Goal: Navigation & Orientation: Find specific page/section

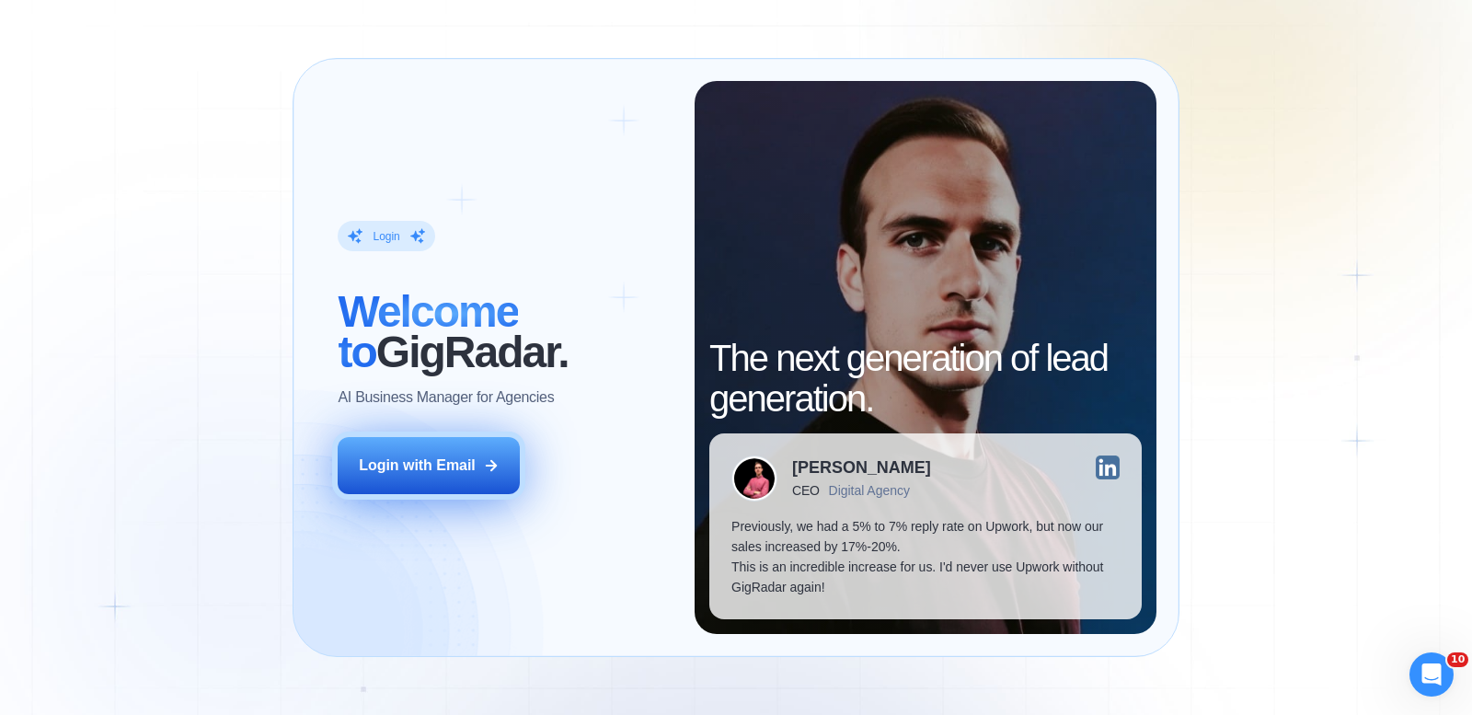
click at [462, 483] on button "Login with Email" at bounding box center [429, 465] width 182 height 57
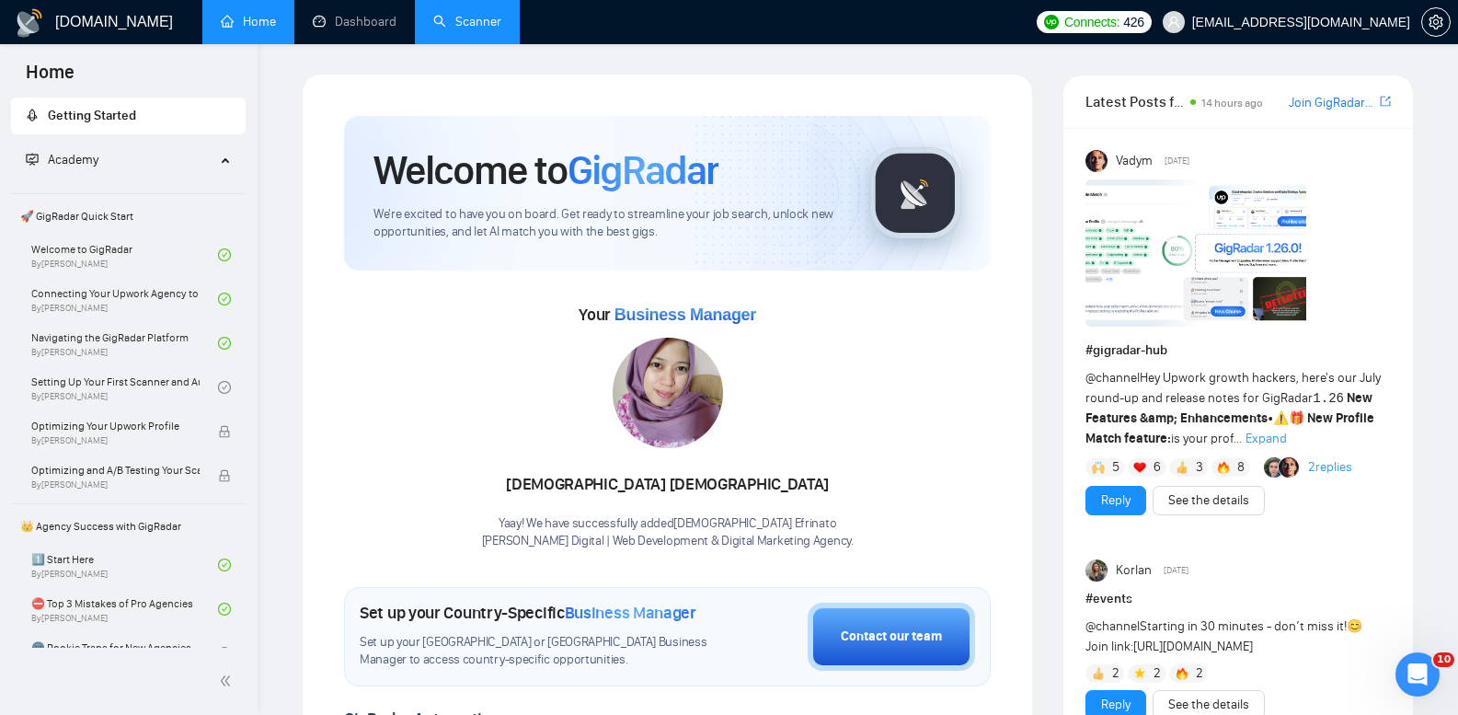
click at [501, 29] on link "Scanner" at bounding box center [467, 22] width 68 height 16
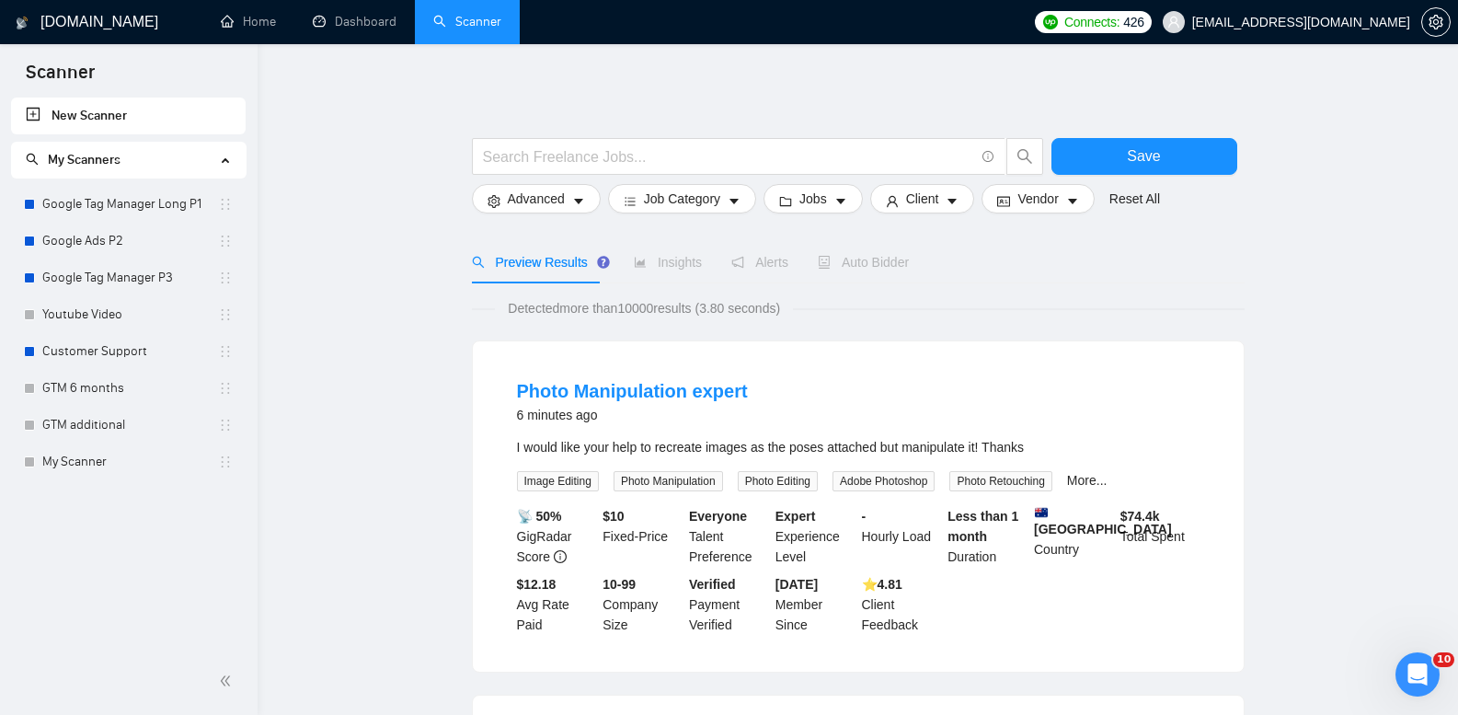
click at [167, 209] on link "Google Tag Manager Long P1" at bounding box center [130, 204] width 176 height 37
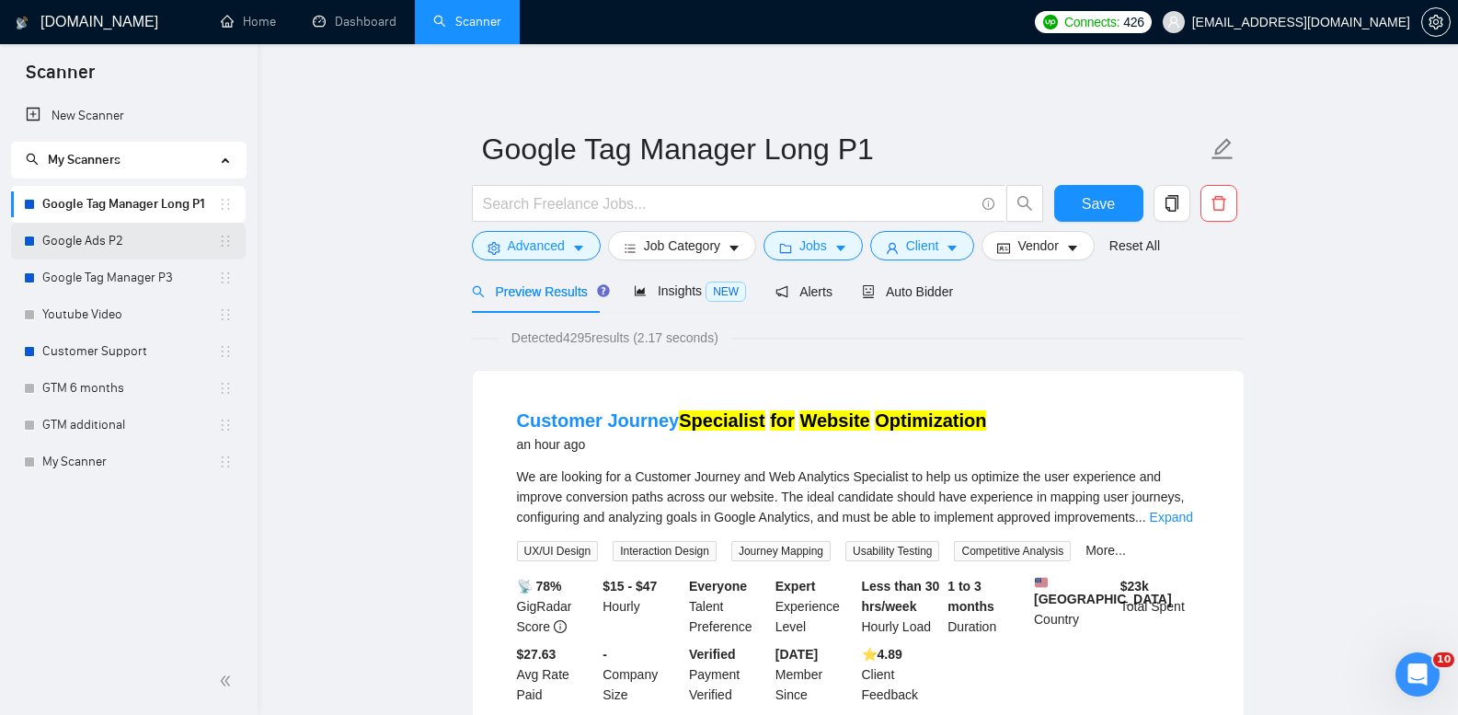
click at [111, 238] on link "Google Ads P2" at bounding box center [130, 241] width 176 height 37
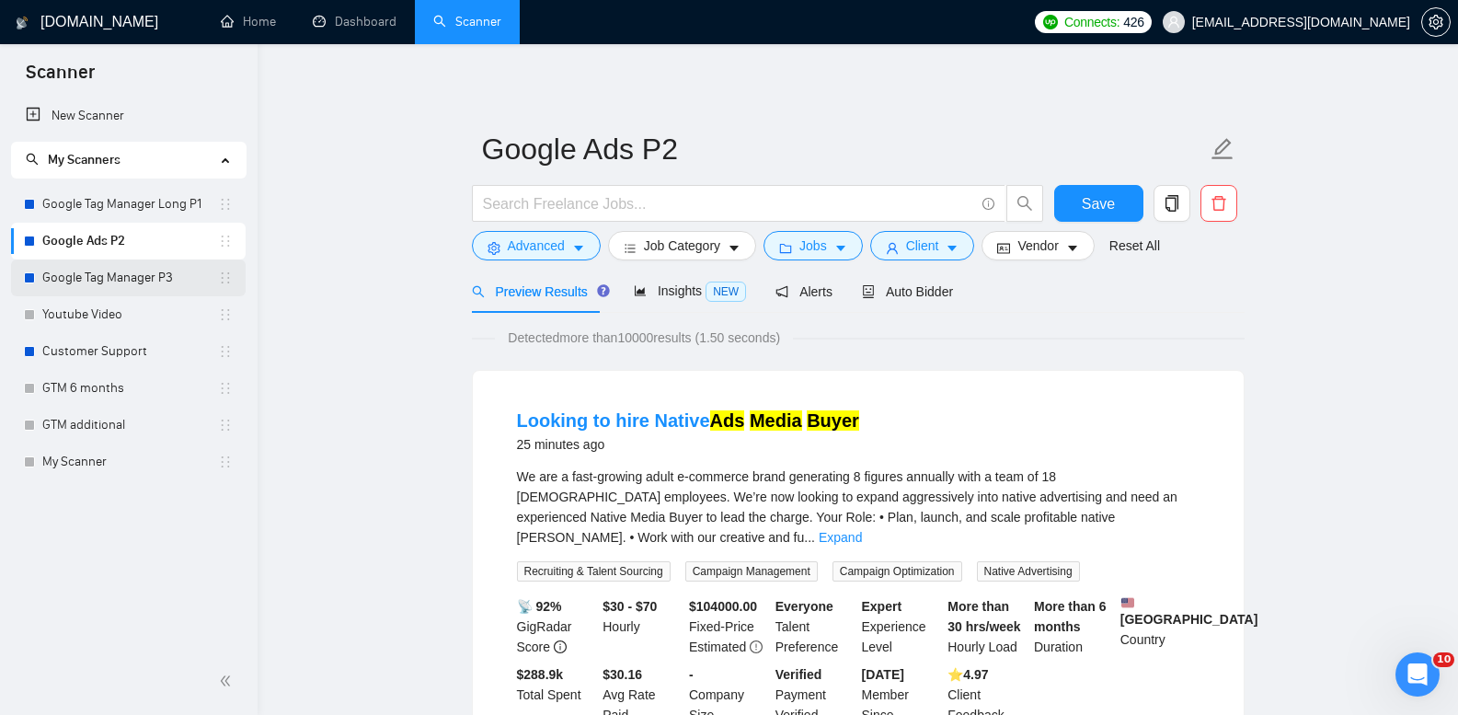
click at [145, 285] on link "Google Tag Manager P3" at bounding box center [130, 277] width 176 height 37
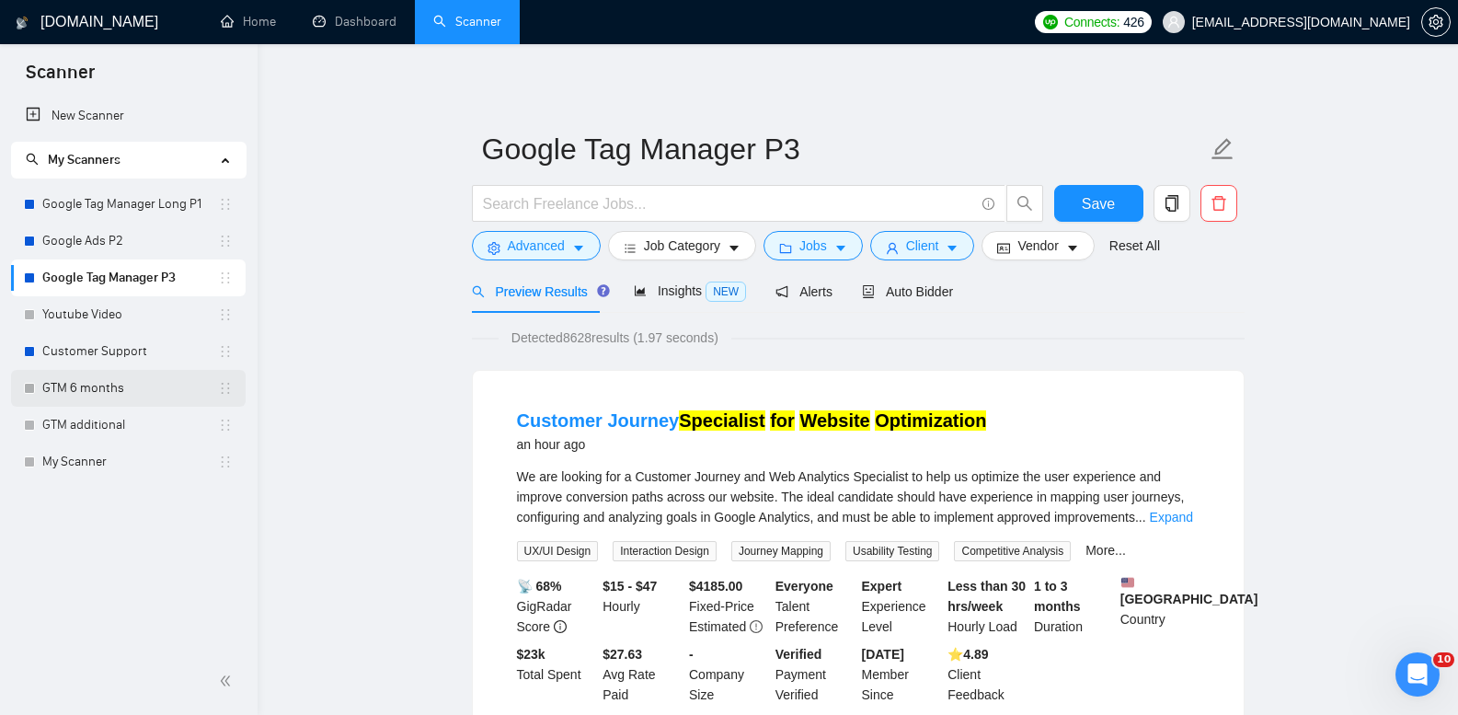
click at [130, 394] on link "GTM 6 months" at bounding box center [130, 388] width 176 height 37
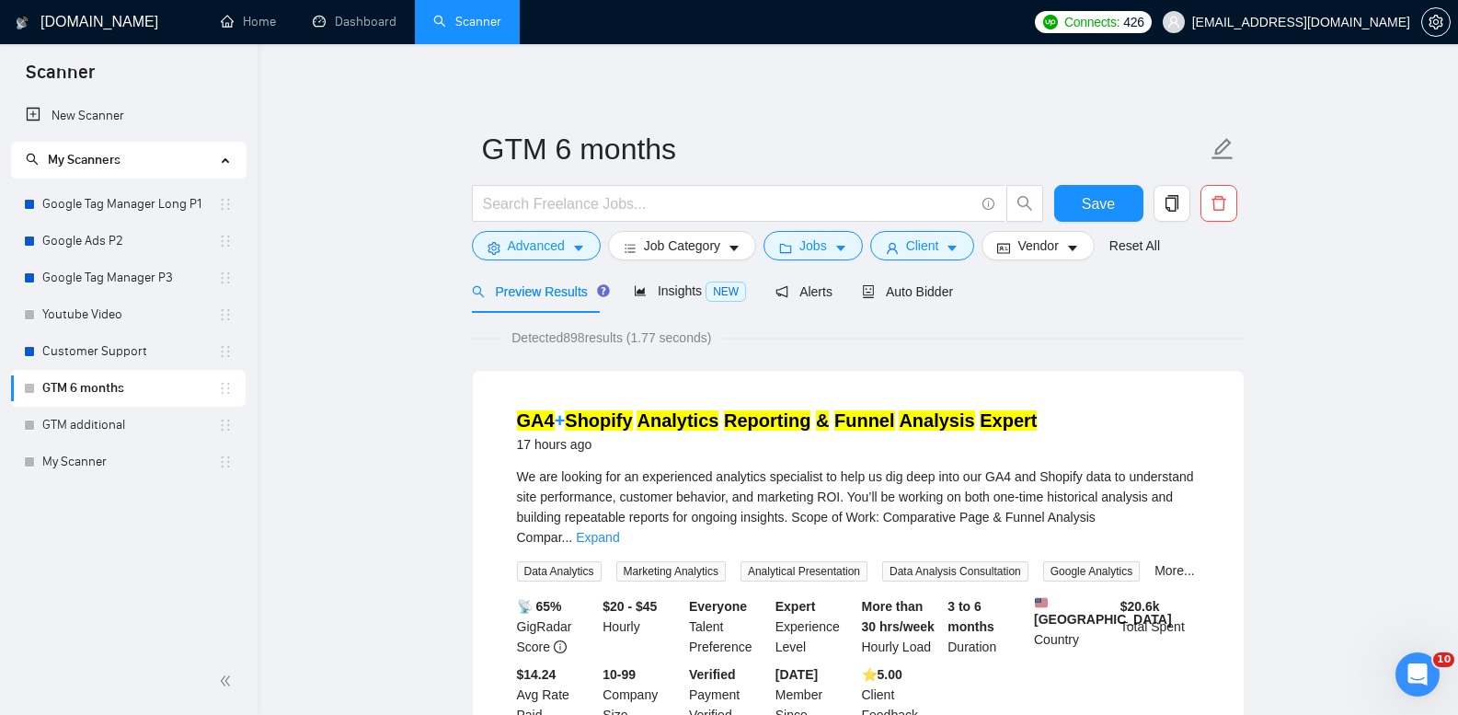
drag, startPoint x: 849, startPoint y: 415, endPoint x: 358, endPoint y: 410, distance: 491.3
click at [117, 427] on link "GTM additional" at bounding box center [130, 425] width 176 height 37
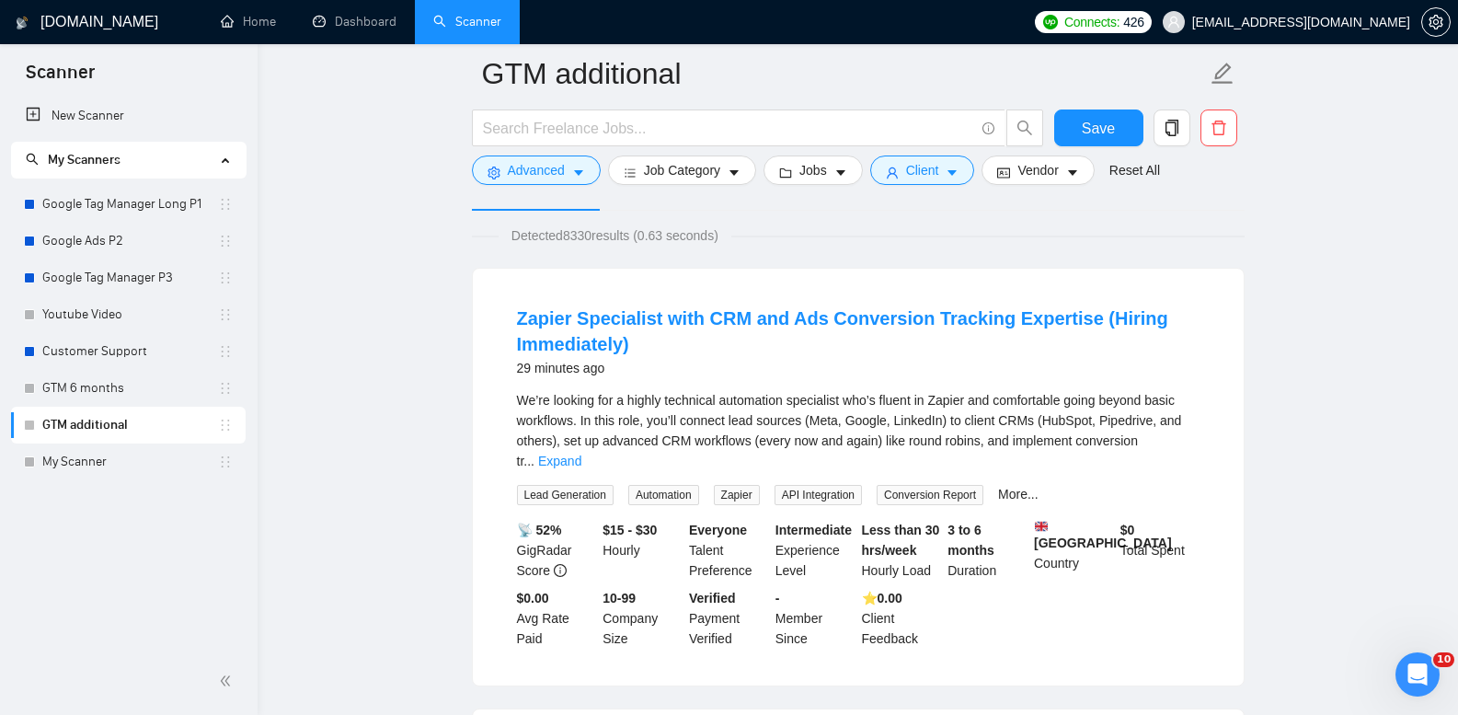
scroll to position [184, 0]
